Goal: Register for event/course: Sign up to attend an event or enroll in a course

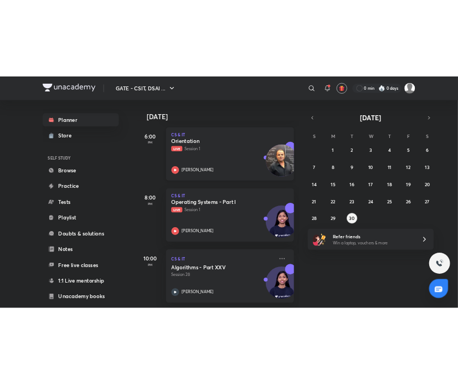
scroll to position [233, 0]
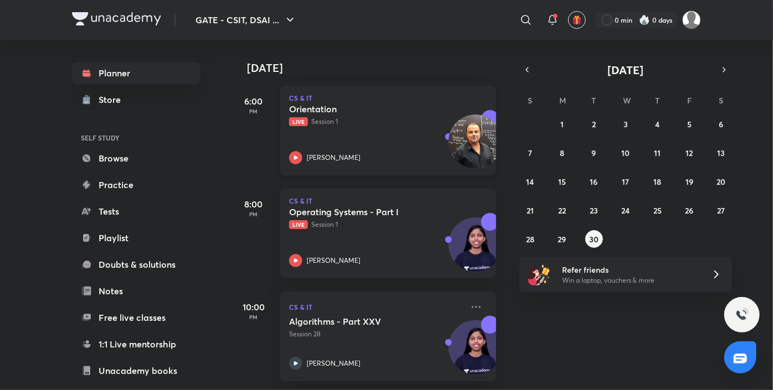
click at [363, 120] on p "Live Session 1" at bounding box center [376, 122] width 174 height 10
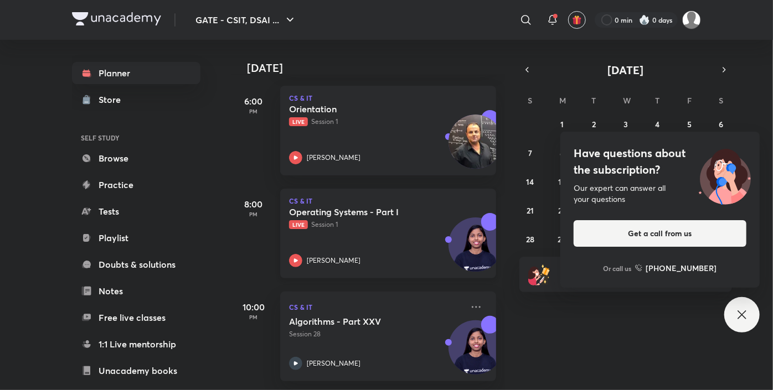
click at [343, 225] on p "Live Session 1" at bounding box center [376, 225] width 174 height 10
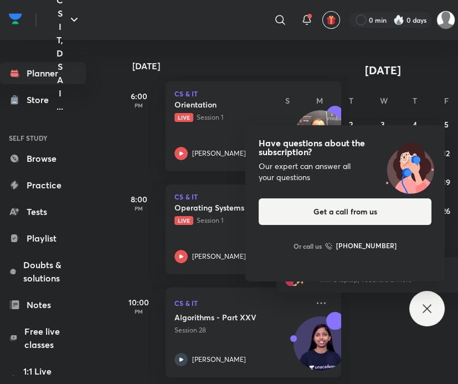
scroll to position [7, 0]
click at [424, 309] on icon at bounding box center [426, 308] width 13 height 13
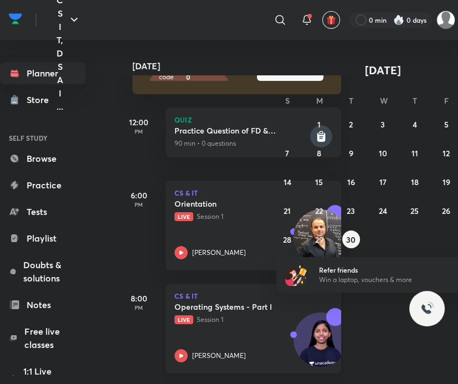
scroll to position [99, 0]
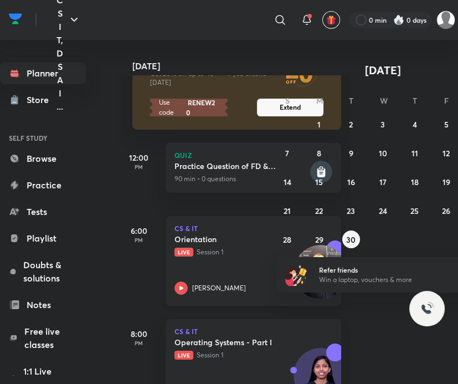
click at [234, 273] on div "Orientation Live Session 1 [PERSON_NAME]" at bounding box center [240, 264] width 133 height 61
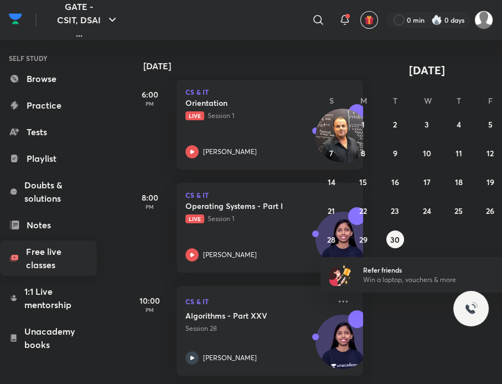
scroll to position [78, 0]
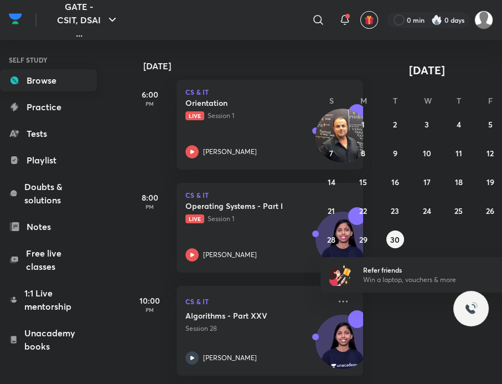
click at [48, 86] on link "Browse" at bounding box center [48, 80] width 97 height 22
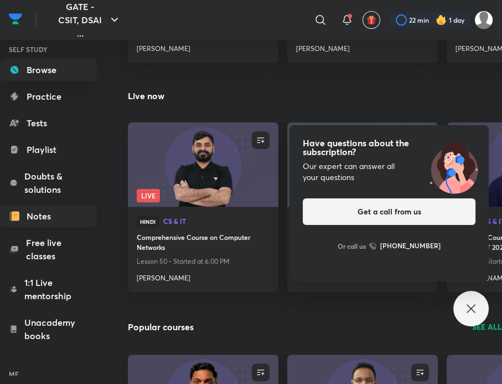
scroll to position [91, 0]
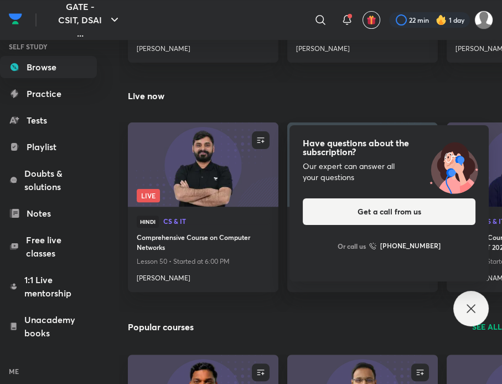
click at [472, 314] on icon at bounding box center [470, 308] width 13 height 13
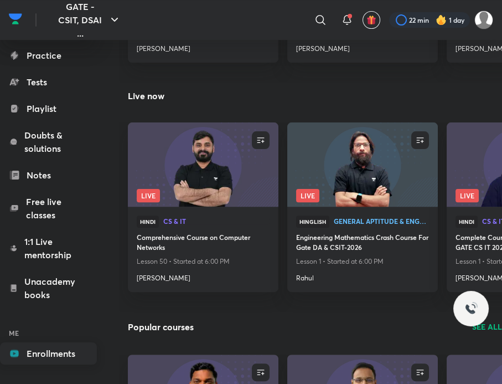
scroll to position [160, 0]
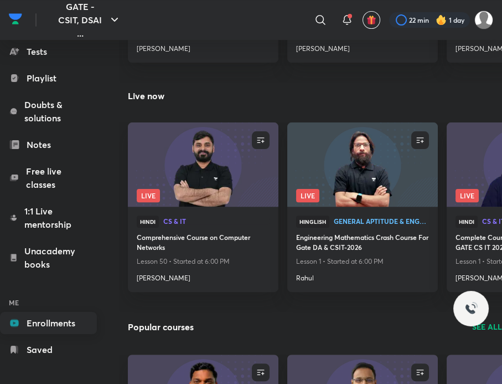
click at [54, 330] on link "Enrollments" at bounding box center [48, 323] width 97 height 22
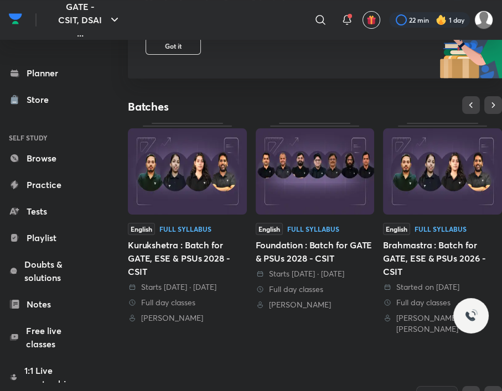
scroll to position [148, 0]
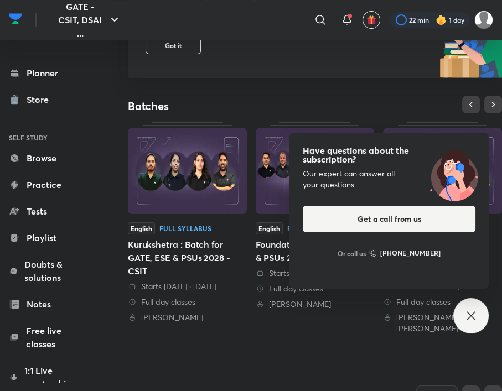
click at [468, 320] on icon at bounding box center [470, 315] width 13 height 13
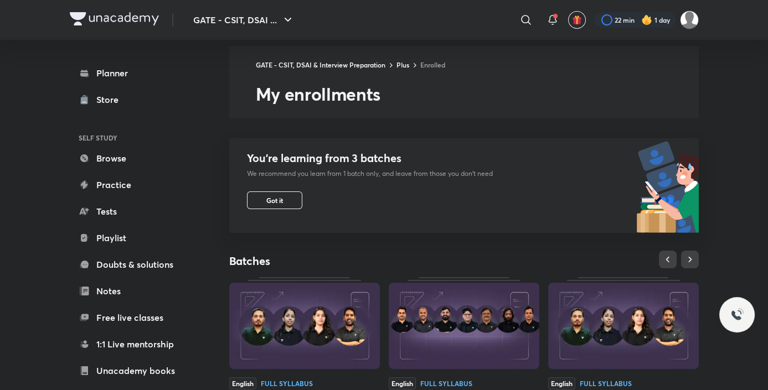
scroll to position [0, 0]
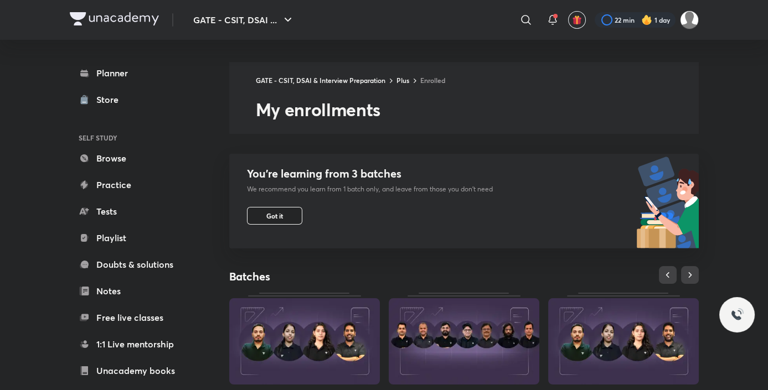
click at [289, 214] on button "Got it" at bounding box center [274, 216] width 55 height 18
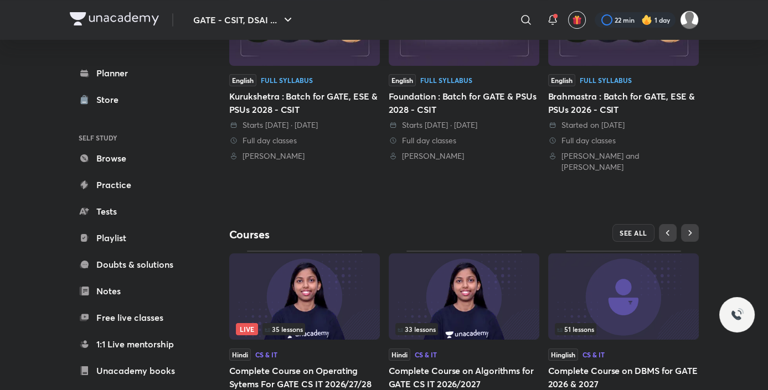
scroll to position [246, 0]
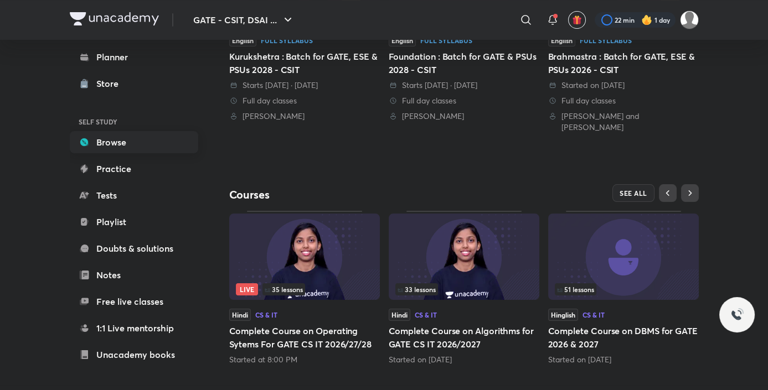
click at [120, 133] on link "Browse" at bounding box center [134, 142] width 128 height 22
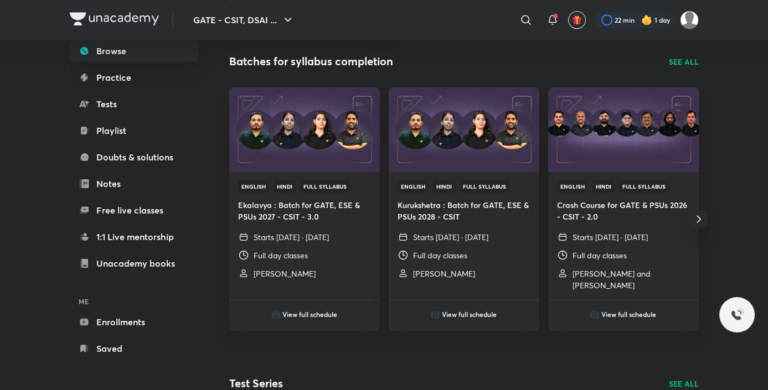
scroll to position [1592, 0]
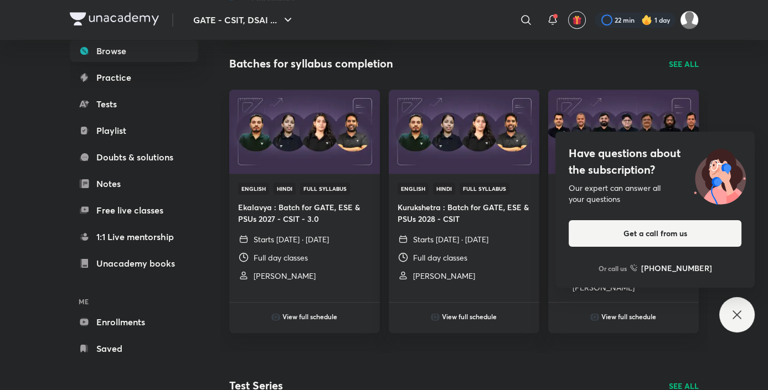
click at [740, 317] on icon at bounding box center [736, 314] width 13 height 13
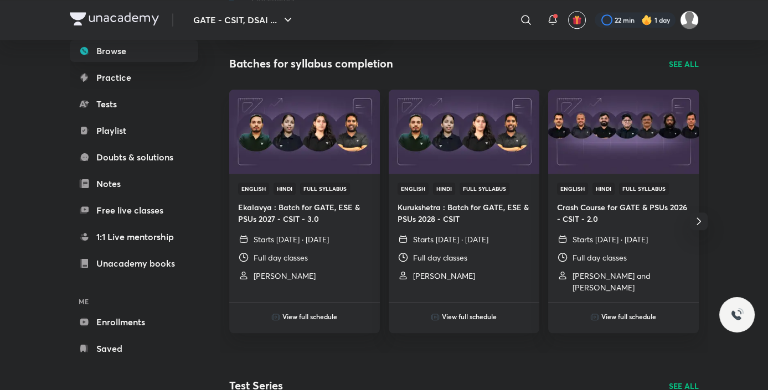
click at [694, 222] on icon "button" at bounding box center [698, 221] width 13 height 13
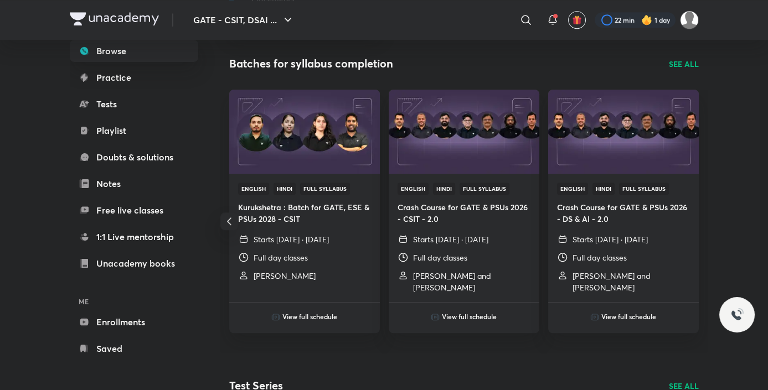
click at [680, 64] on p "SEE ALL" at bounding box center [684, 64] width 30 height 12
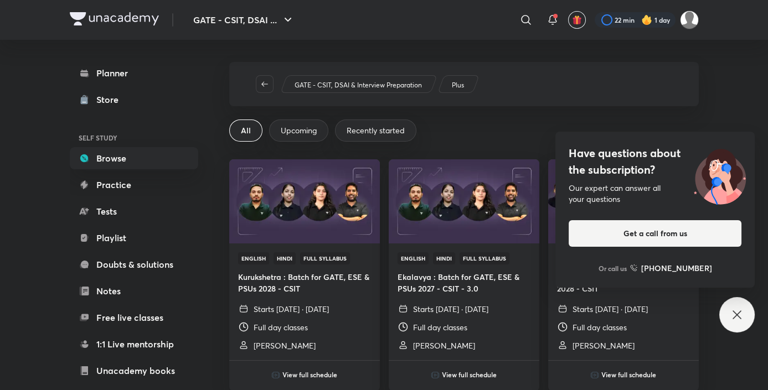
click at [349, 128] on span "Recently started" at bounding box center [376, 130] width 58 height 11
click at [738, 318] on icon at bounding box center [736, 314] width 13 height 13
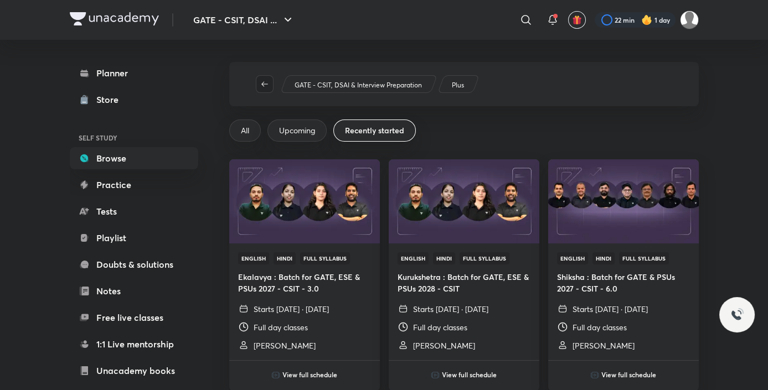
click at [268, 82] on icon "button" at bounding box center [264, 84] width 9 height 9
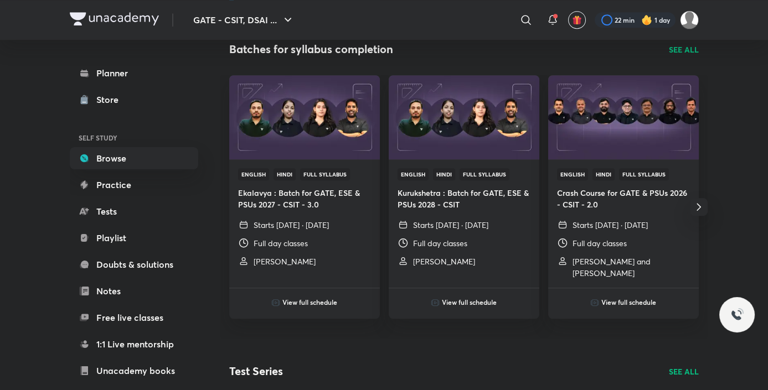
scroll to position [1604, 0]
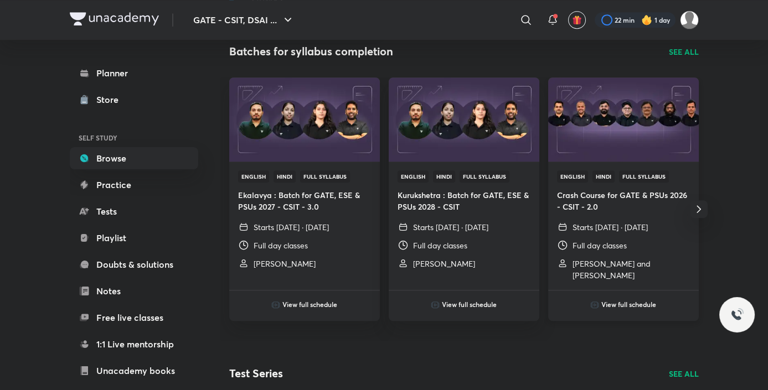
click at [614, 230] on p "Starts [DATE] · [DATE]" at bounding box center [609, 227] width 75 height 12
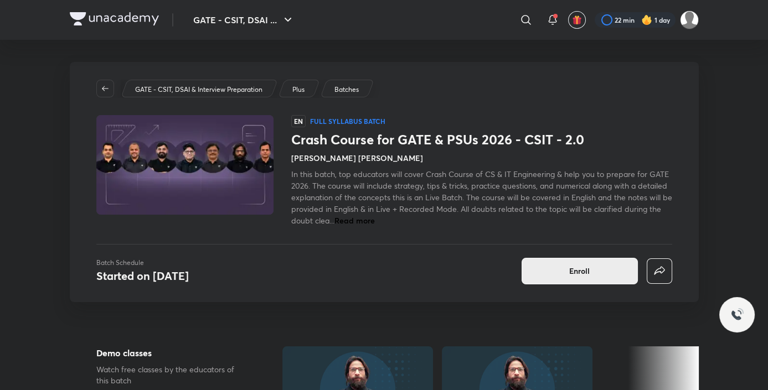
click at [556, 276] on button "Enroll" at bounding box center [579, 271] width 116 height 27
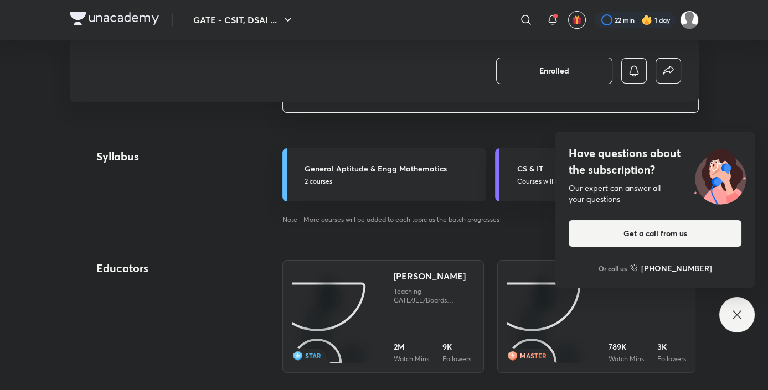
scroll to position [736, 0]
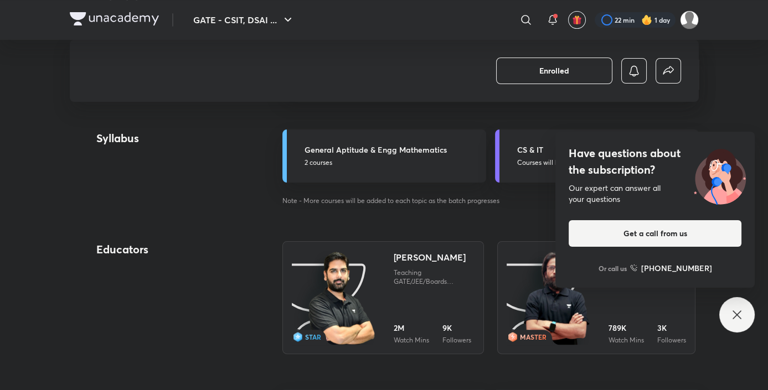
click at [725, 315] on div "Have questions about the subscription? Our expert can answer all your questions…" at bounding box center [736, 314] width 35 height 35
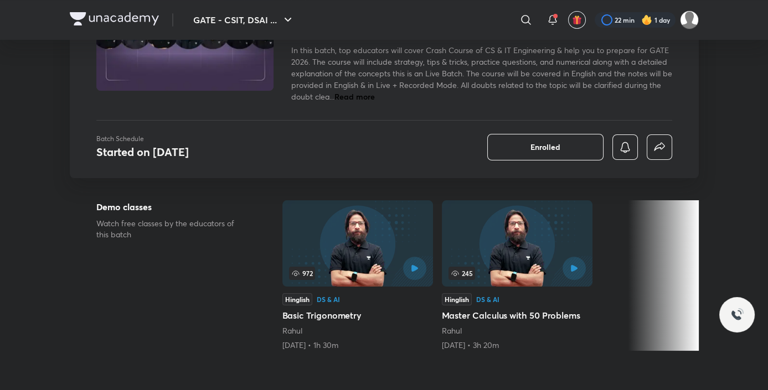
scroll to position [0, 0]
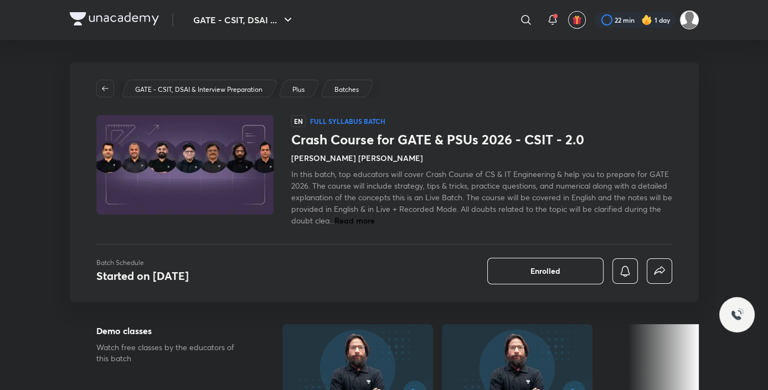
click at [683, 24] on img at bounding box center [689, 20] width 19 height 19
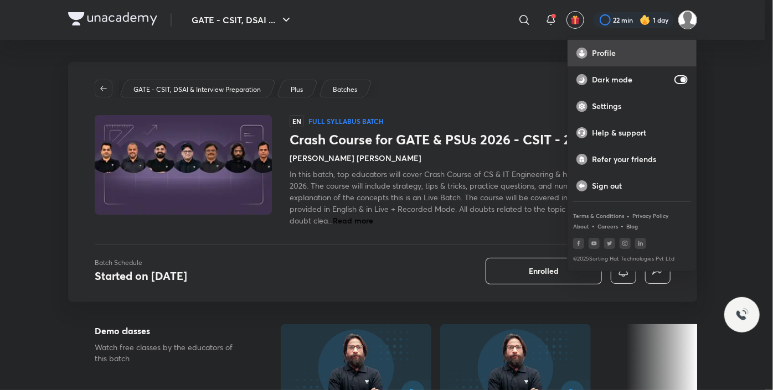
click at [625, 43] on div "Profile" at bounding box center [631, 53] width 129 height 27
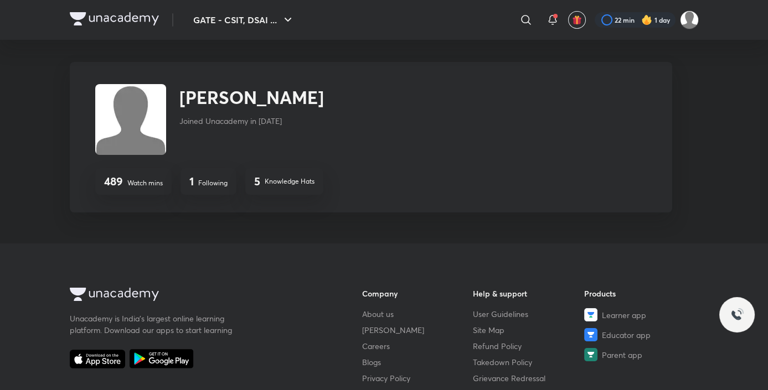
click at [217, 185] on p "Following" at bounding box center [212, 183] width 29 height 10
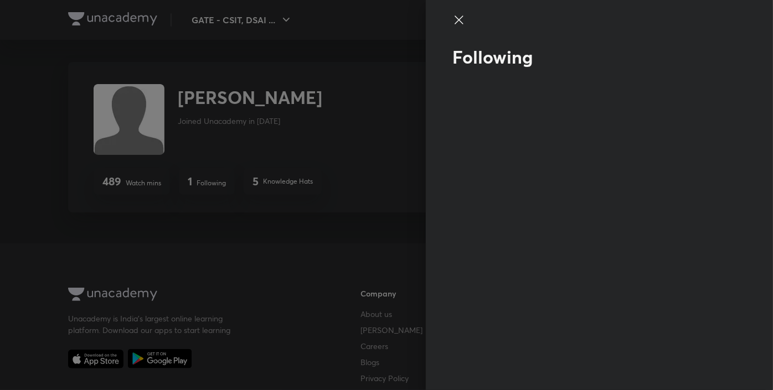
click at [458, 25] on icon at bounding box center [458, 19] width 13 height 13
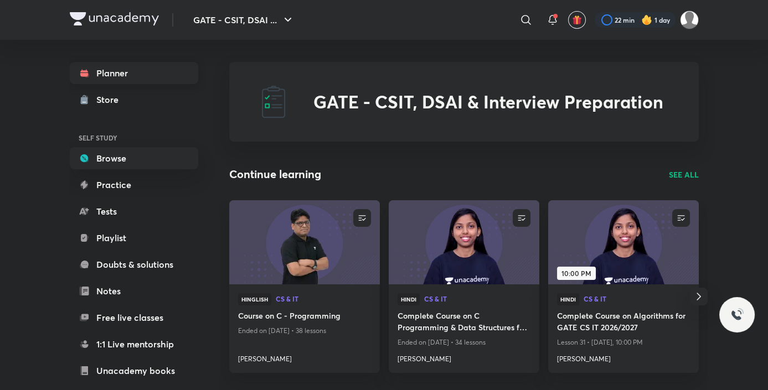
click at [125, 77] on link "Planner" at bounding box center [134, 73] width 128 height 22
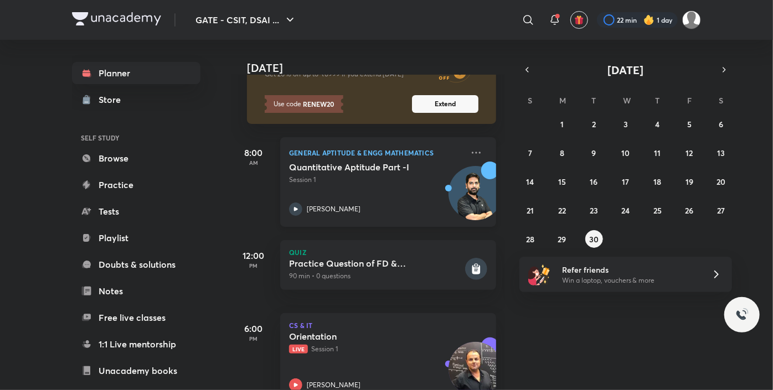
scroll to position [118, 0]
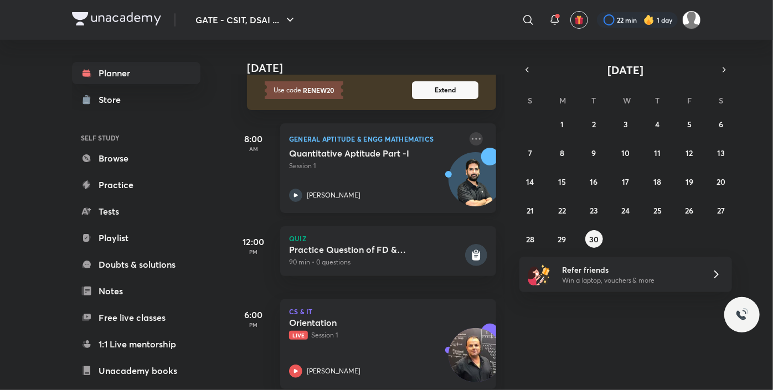
click at [472, 136] on icon at bounding box center [475, 138] width 13 height 13
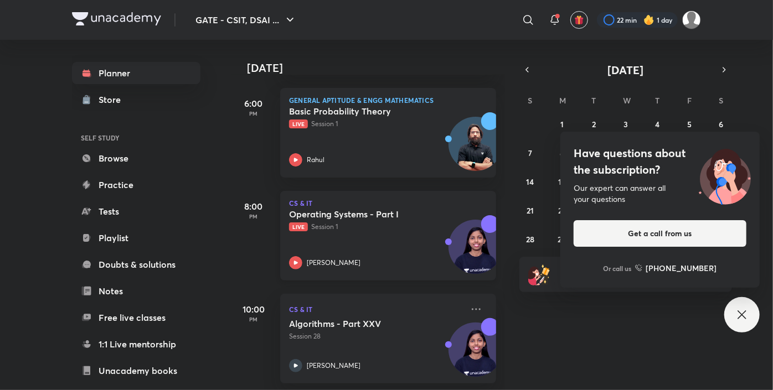
scroll to position [442, 0]
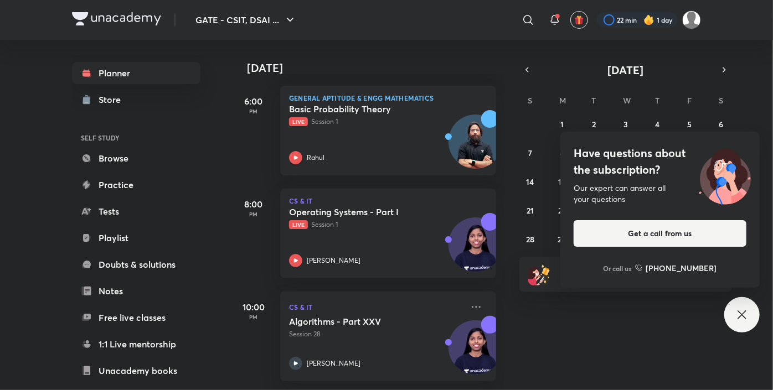
click at [728, 314] on div "Have questions about the subscription? Our expert can answer all your questions…" at bounding box center [741, 314] width 35 height 35
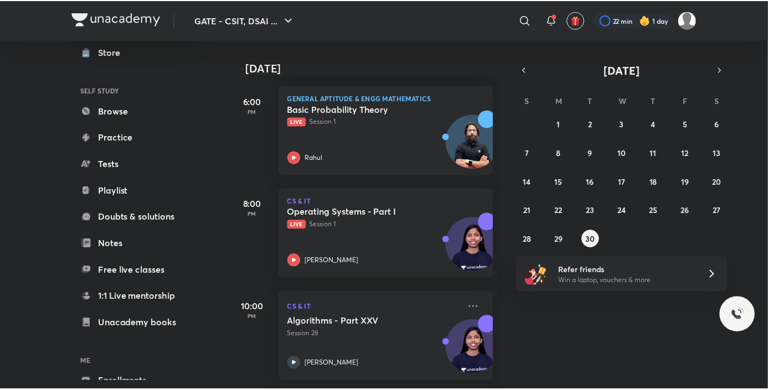
scroll to position [48, 0]
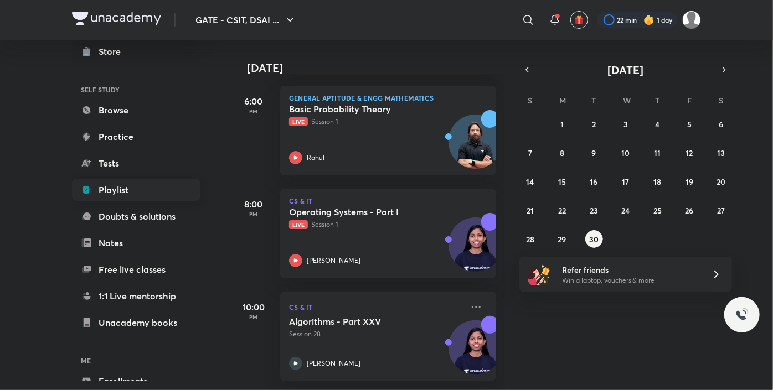
click at [125, 179] on link "Playlist" at bounding box center [136, 190] width 128 height 22
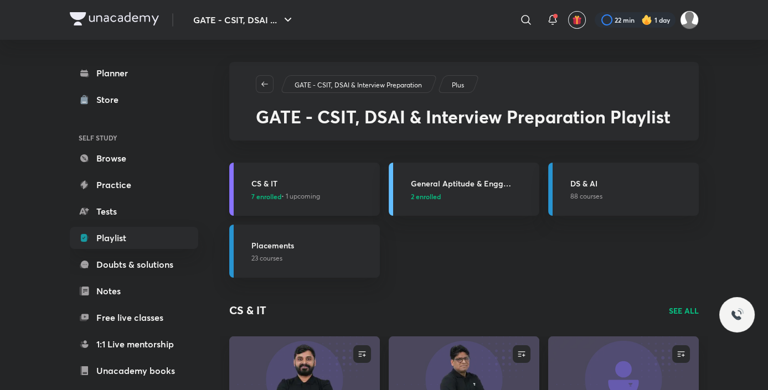
click at [287, 185] on h3 "CS & IT" at bounding box center [312, 184] width 122 height 12
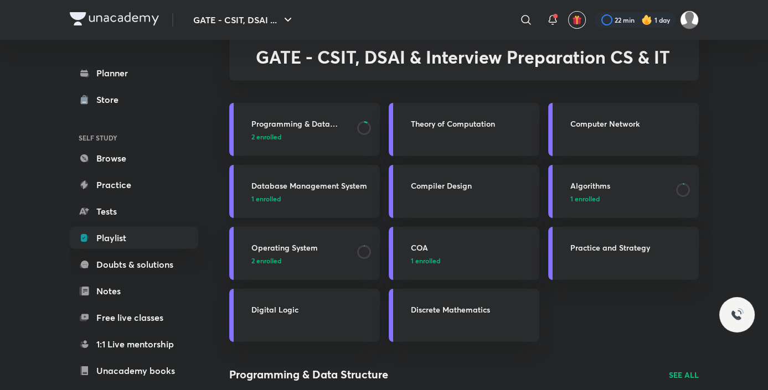
scroll to position [64, 0]
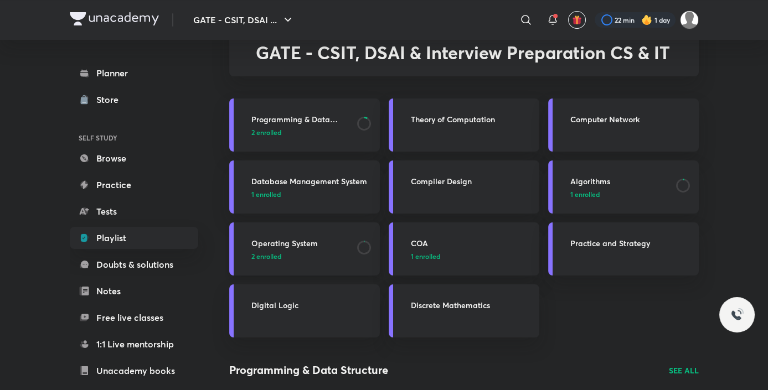
click at [304, 247] on h3 "Operating System" at bounding box center [300, 243] width 99 height 12
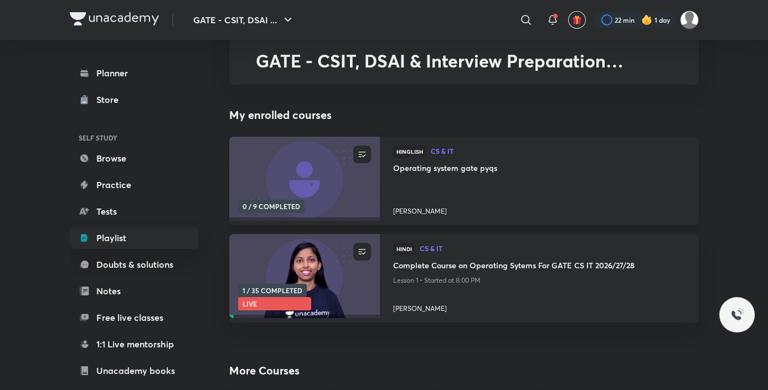
scroll to position [58, 0]
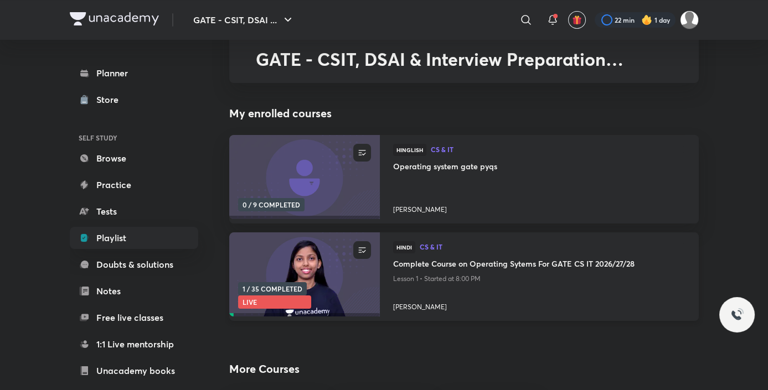
click at [483, 263] on h4 "Complete Course on Operating Sytems For GATE CS IT 2026/27/28" at bounding box center [539, 265] width 292 height 14
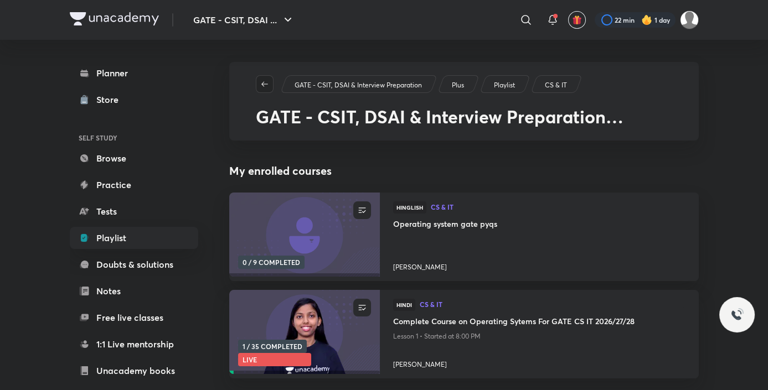
click at [262, 80] on icon "button" at bounding box center [264, 84] width 9 height 9
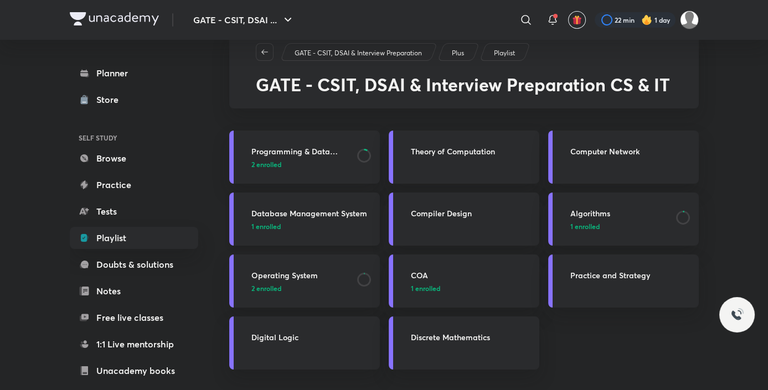
scroll to position [33, 0]
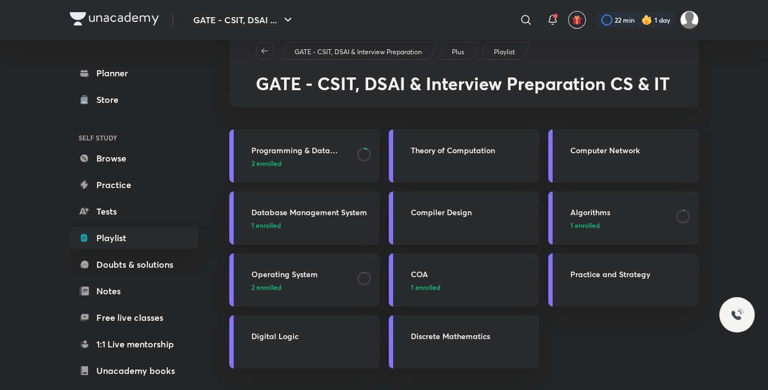
click at [314, 152] on h3 "Programming & Data Structure" at bounding box center [300, 150] width 99 height 12
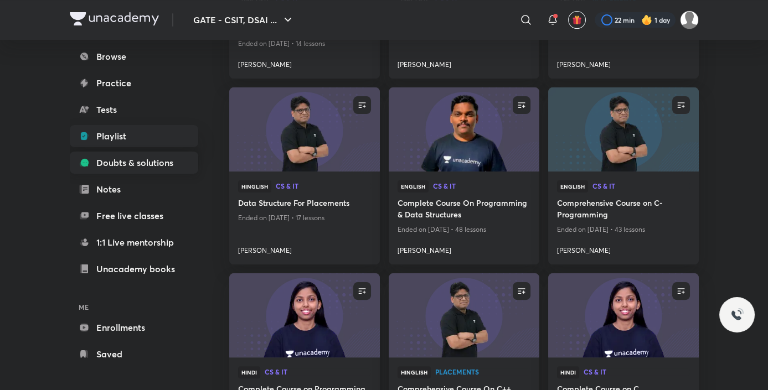
scroll to position [107, 0]
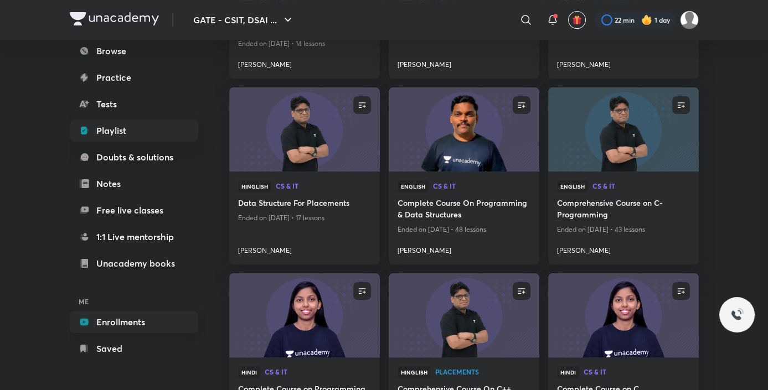
click at [136, 325] on link "Enrollments" at bounding box center [134, 322] width 128 height 22
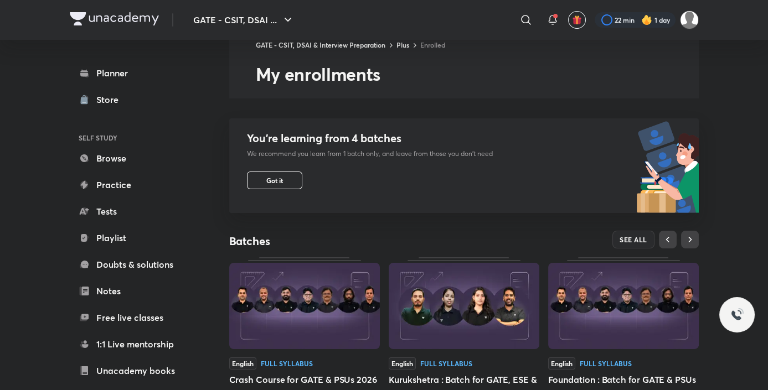
scroll to position [13, 0]
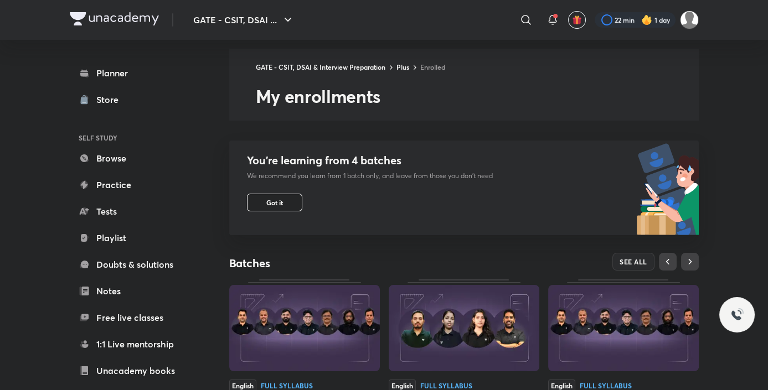
click at [285, 201] on button "Got it" at bounding box center [274, 203] width 55 height 18
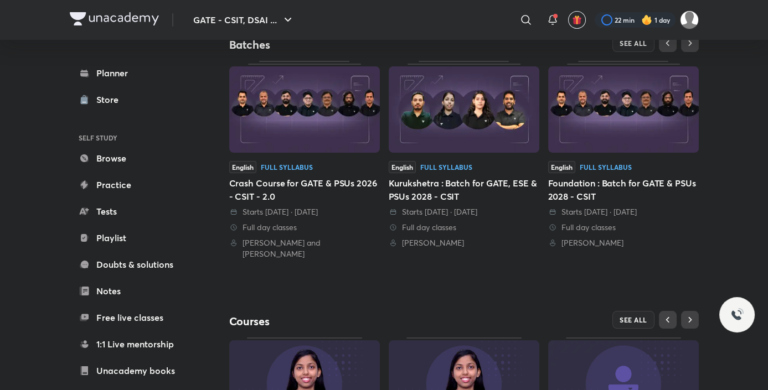
scroll to position [74, 0]
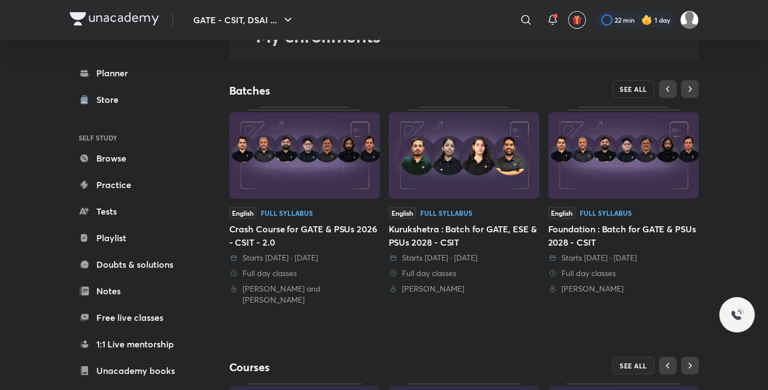
click at [630, 93] on span "SEE ALL" at bounding box center [633, 89] width 28 height 8
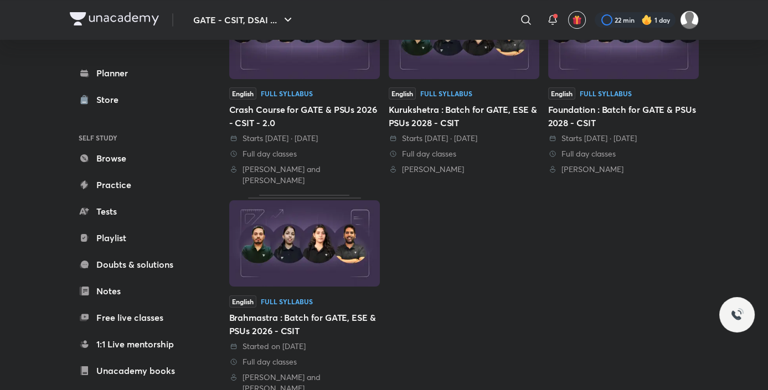
scroll to position [159, 0]
